Goal: Transaction & Acquisition: Purchase product/service

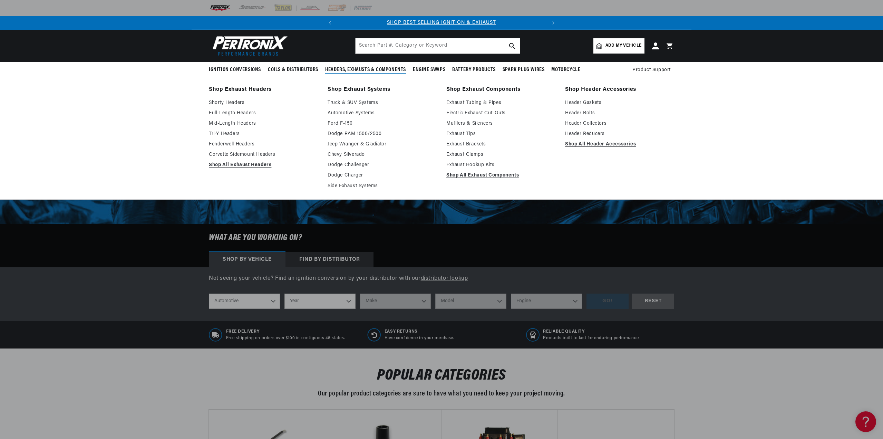
click at [360, 89] on link "Shop Exhaust Systems" at bounding box center [382, 90] width 109 height 10
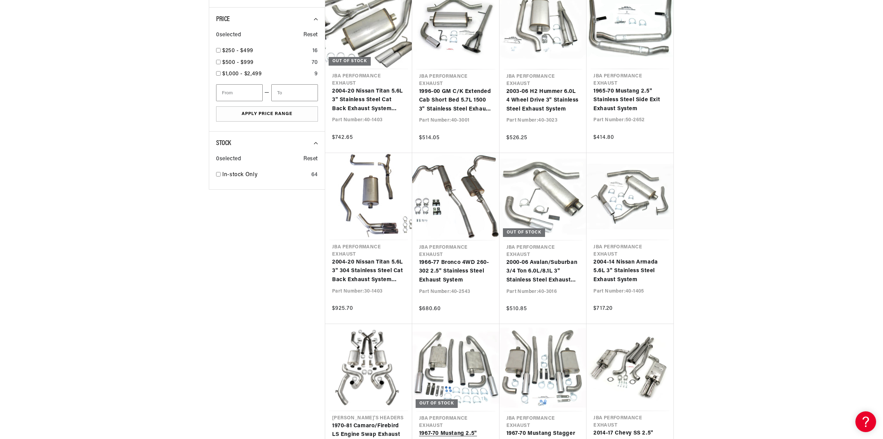
scroll to position [690, 0]
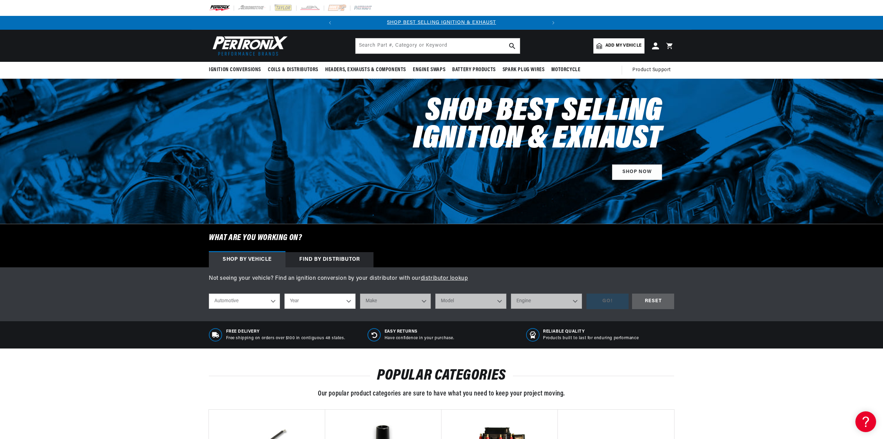
click at [320, 306] on select "Year 2026 2025 2024 2023 2022 2021 2020 2019 2018 2017 2016 2015 2014 2013 2012…" at bounding box center [319, 300] width 71 height 15
select select "1974"
click at [284, 293] on select "Year 2026 2025 2024 2023 2022 2021 2020 2019 2018 2017 2016 2015 2014 2013 2012…" at bounding box center [319, 300] width 71 height 15
select select "1974"
click at [385, 304] on select "Make Alfa Romeo American Motors Aston Martin Audi Austin Avanti BMW Buick Cadil…" at bounding box center [395, 300] width 71 height 15
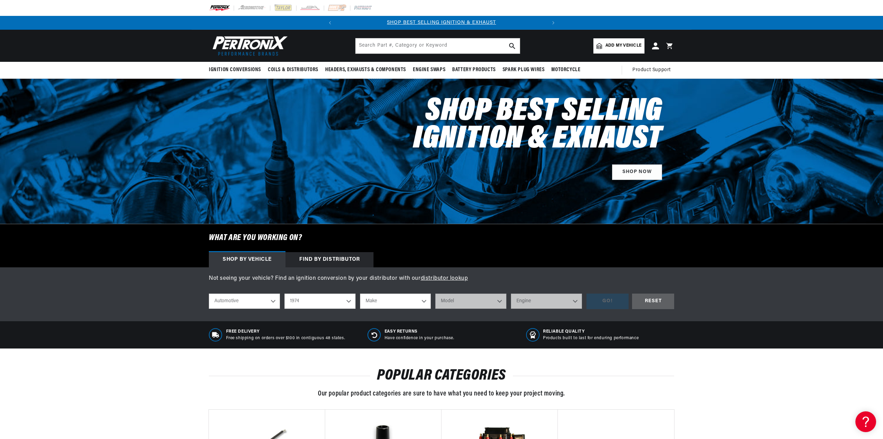
select select "Chevrolet"
click at [360, 293] on select "Make Alfa Romeo American Motors Aston Martin Audi Austin Avanti BMW Buick Cadil…" at bounding box center [395, 300] width 71 height 15
select select "Chevrolet"
click at [454, 304] on select "Model Bel Air Blazer C10 Pickup C10 Suburban C20 Pickup C20 Suburban C30 Pickup…" at bounding box center [470, 300] width 71 height 15
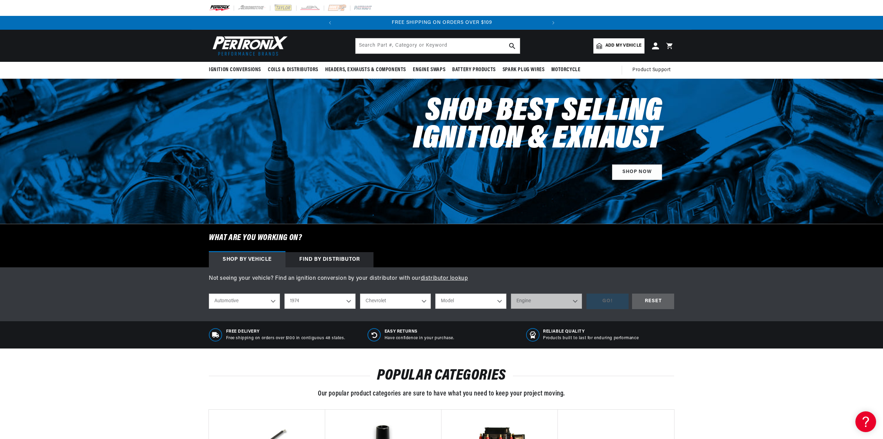
select select "Corvette"
click at [435, 293] on select "Model Bel Air Blazer C10 Pickup C10 Suburban C20 Pickup C20 Suburban C30 Pickup…" at bounding box center [470, 300] width 71 height 15
select select "Corvette"
click at [526, 299] on select "Engine 4.6L 5.3L 5.4L 6.5L 350cid / 5.7L 427cid / 7.0L 454cid / 7.4L" at bounding box center [546, 300] width 71 height 15
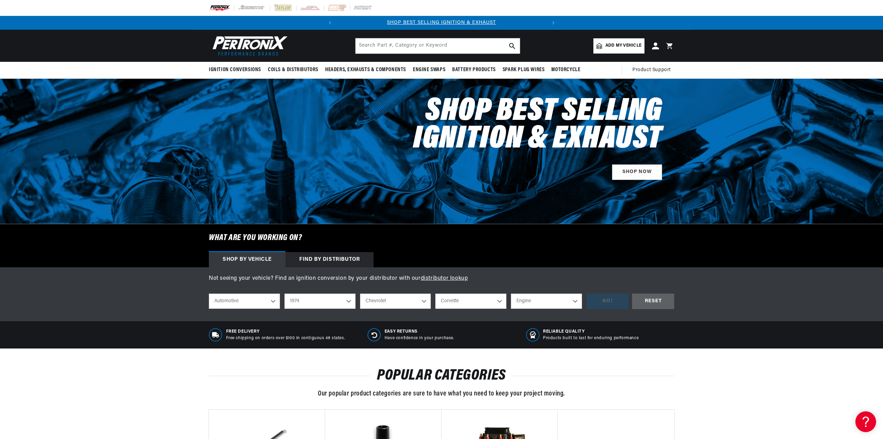
select select "350cid-5.7L"
click at [511, 293] on select "Engine 4.6L 5.3L 5.4L 6.5L 350cid / 5.7L 427cid / 7.0L 454cid / 7.4L" at bounding box center [546, 300] width 71 height 15
select select "350cid-5.7L"
click at [609, 296] on div "GO!" at bounding box center [608, 301] width 42 height 16
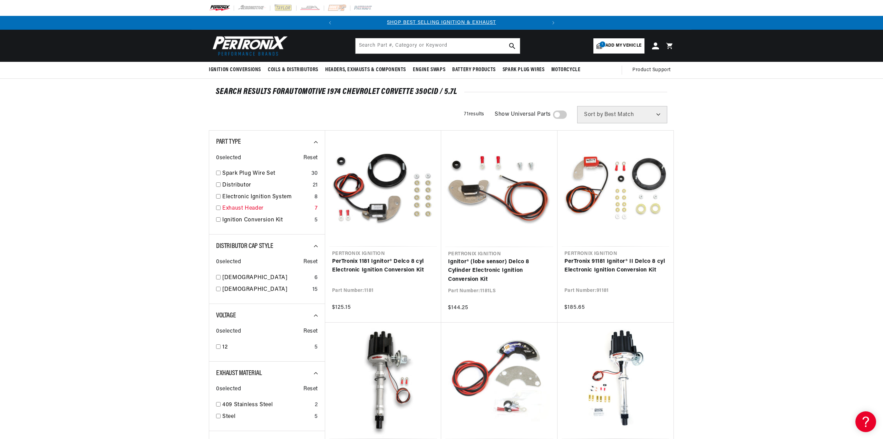
click at [253, 207] on link "Exhaust Header" at bounding box center [267, 208] width 90 height 9
checkbox input "true"
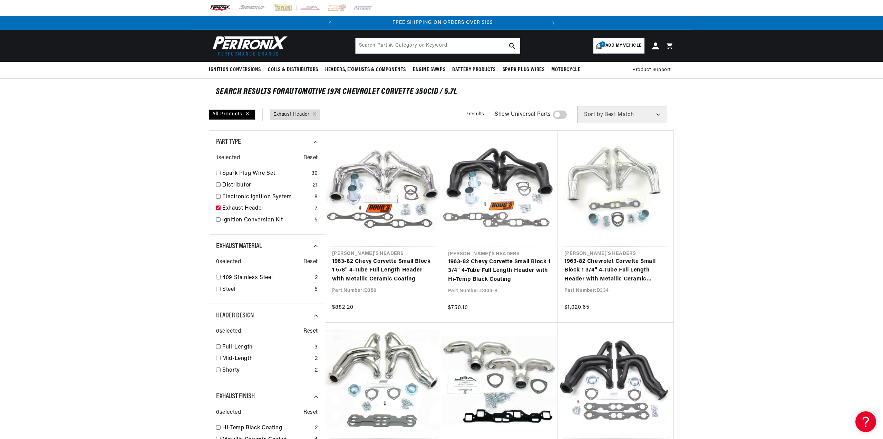
scroll to position [0, 209]
